Goal: Check status: Check status

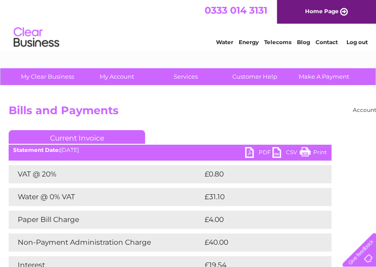
click at [322, 119] on h2 "Bills and Payments" at bounding box center [225, 112] width 433 height 17
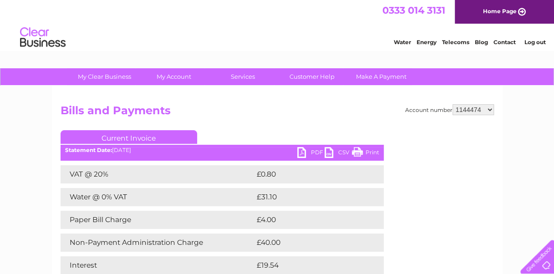
click at [376, 106] on select "910519 924735 949926 953550 995586 1144474 1147038 30264617 30291883 30294298 3…" at bounding box center [472, 109] width 41 height 11
select select "30319398"
click at [376, 104] on select "910519 924735 949926 953550 995586 1144474 1147038 30264617 30291883 30294298 3…" at bounding box center [472, 109] width 41 height 11
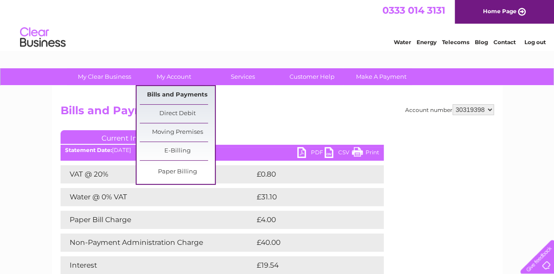
click at [184, 98] on link "Bills and Payments" at bounding box center [177, 95] width 75 height 18
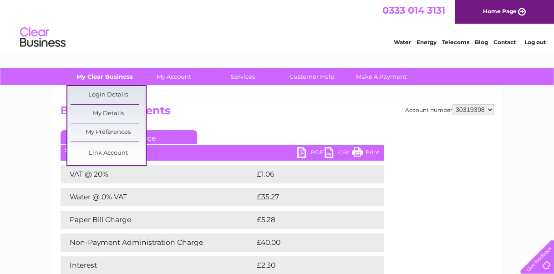
click at [100, 78] on link "My Clear Business" at bounding box center [104, 76] width 75 height 17
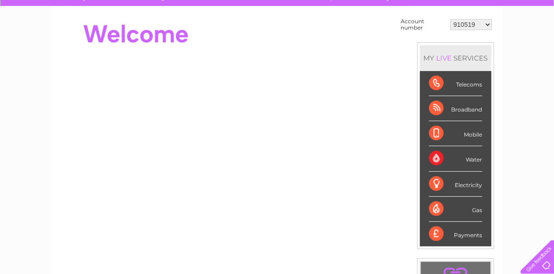
scroll to position [22, 0]
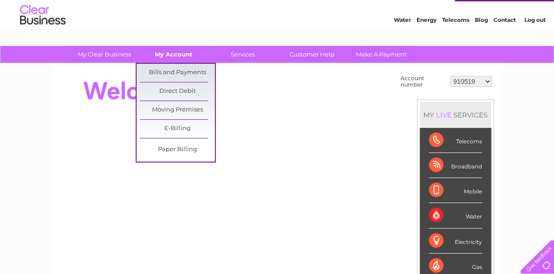
click at [174, 55] on link "My Account" at bounding box center [173, 54] width 75 height 17
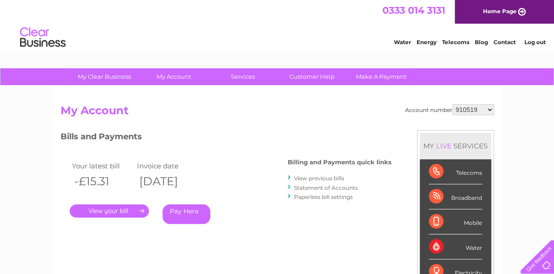
click at [481, 107] on select "910519 924735 949926 953550 995586 1144474 1147038 30264617 30291883 30294298 3…" at bounding box center [472, 109] width 41 height 11
select select "30319398"
click at [452, 104] on select "910519 924735 949926 953550 995586 1144474 1147038 30264617 30291883 30294298 3…" at bounding box center [472, 109] width 41 height 11
click at [309, 189] on link "Statement of Accounts" at bounding box center [326, 187] width 64 height 7
